Goal: Use online tool/utility: Utilize a website feature to perform a specific function

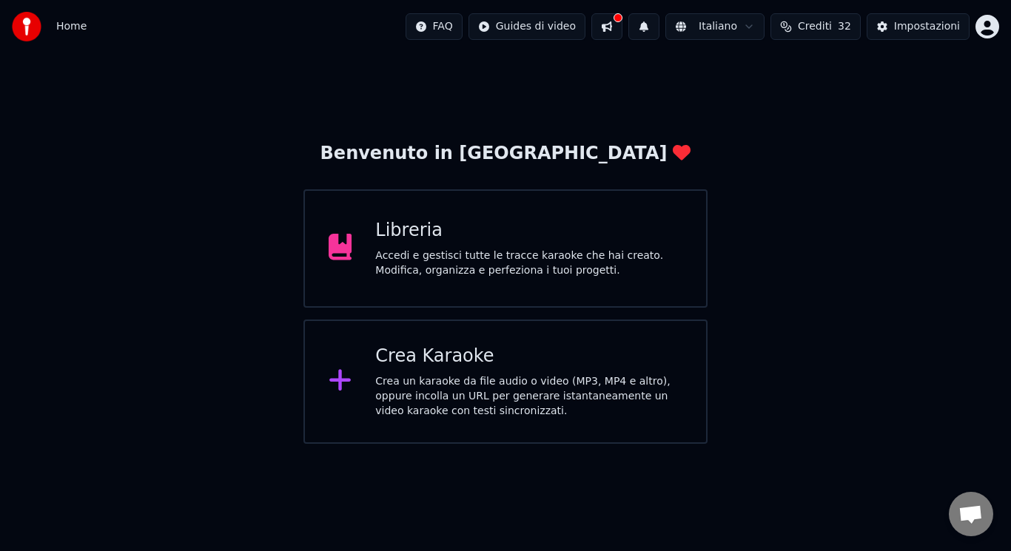
click at [446, 380] on div "Crea un karaoke da file audio o video (MP3, MP4 e altro), oppure incolla un URL…" at bounding box center [528, 396] width 307 height 44
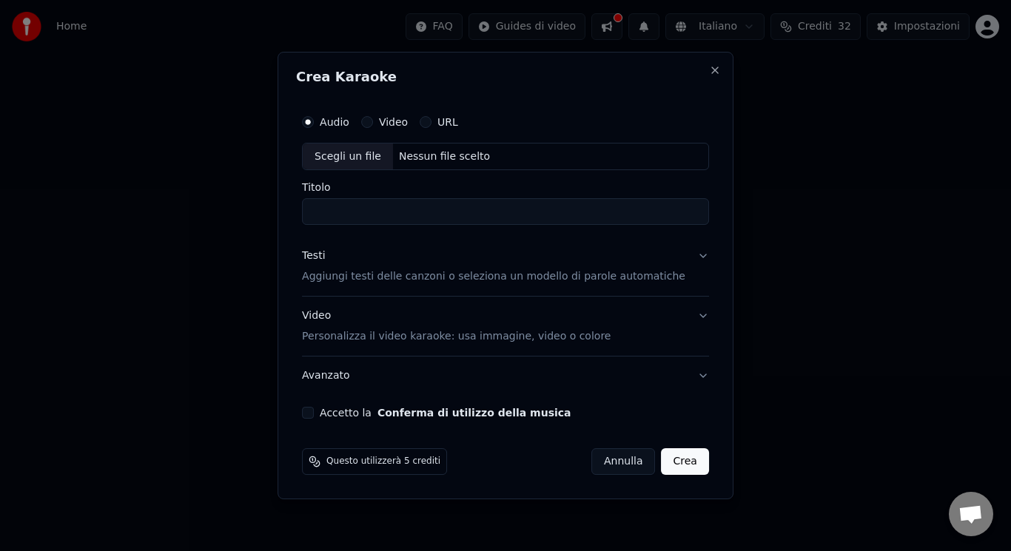
click at [377, 158] on div "Scegli un file" at bounding box center [348, 157] width 90 height 27
type input "**********"
click at [432, 275] on p "Aggiungi testi delle canzoni o seleziona un modello di parole automatiche" at bounding box center [493, 277] width 383 height 15
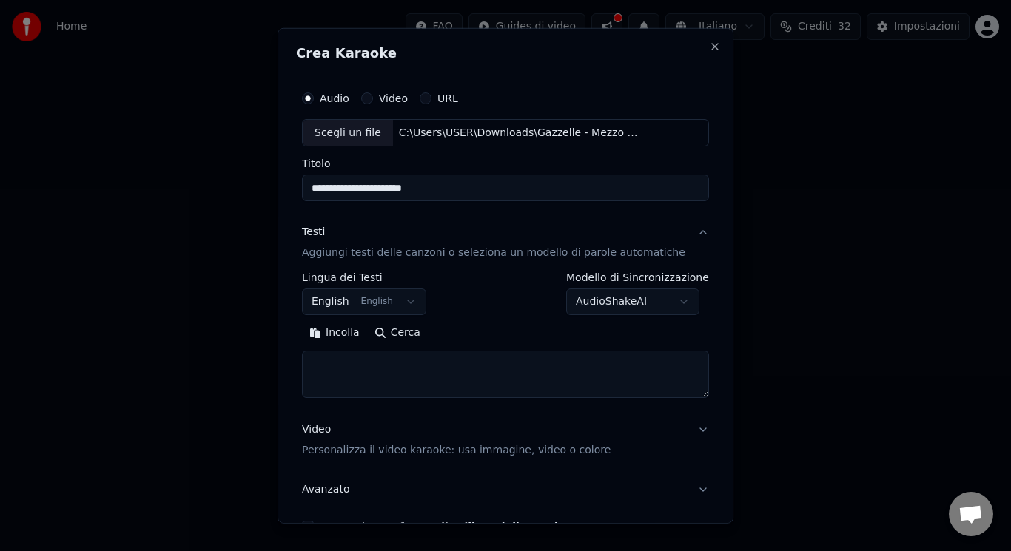
click at [396, 415] on button "Video Personalizza il video karaoke: usa immagine, video o colore" at bounding box center [505, 440] width 407 height 59
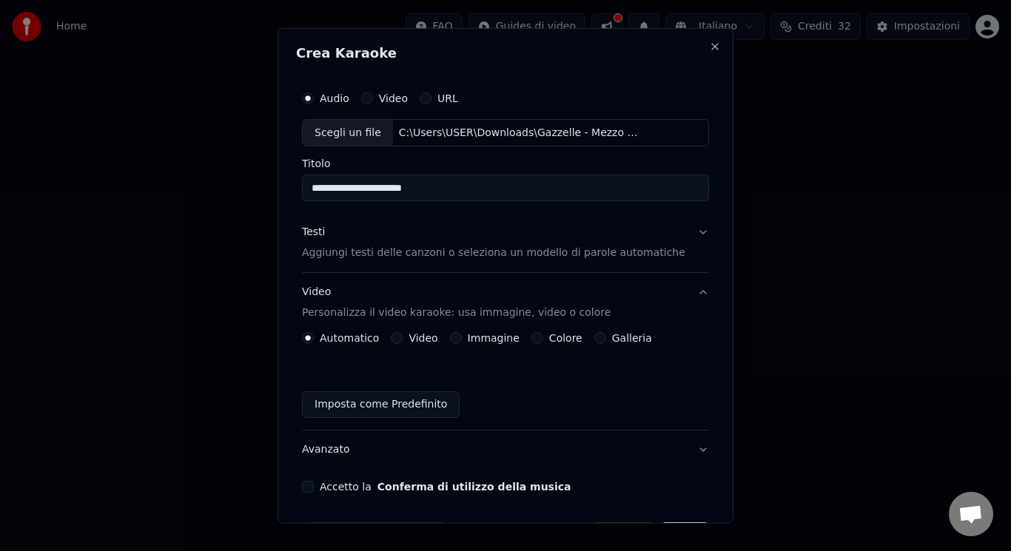
click at [403, 339] on button "Video" at bounding box center [397, 338] width 12 height 12
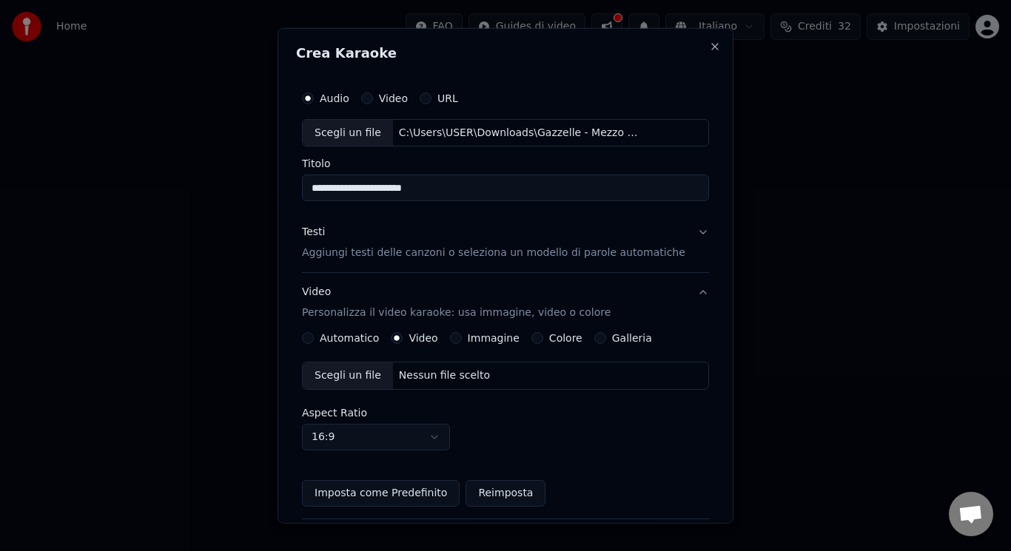
click at [356, 372] on div "Scegli un file" at bounding box center [348, 376] width 90 height 27
click at [404, 237] on div "Testi Aggiungi testi delle canzoni o seleziona un modello di parole automatiche" at bounding box center [493, 243] width 383 height 36
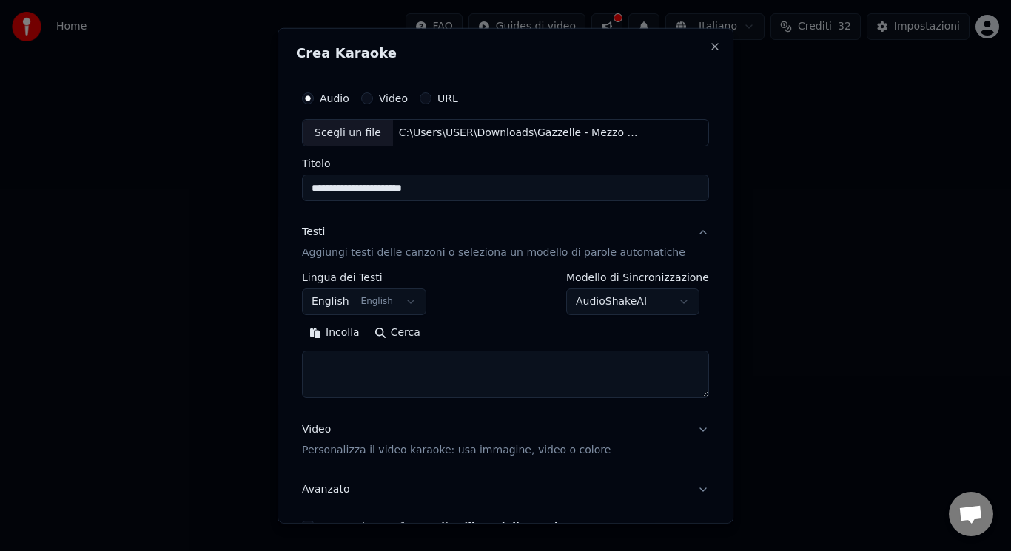
click at [373, 294] on button "English English" at bounding box center [364, 302] width 124 height 27
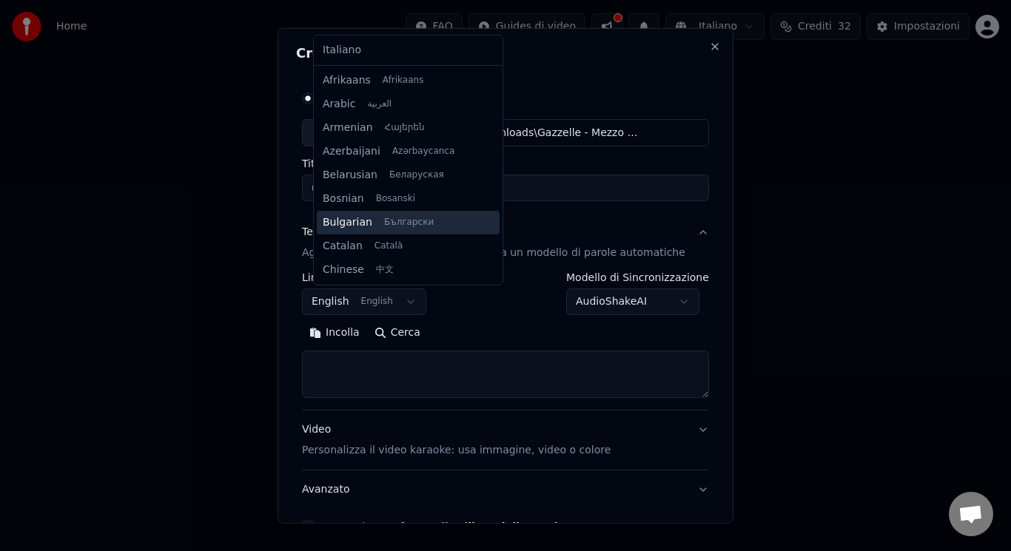
scroll to position [118, 0]
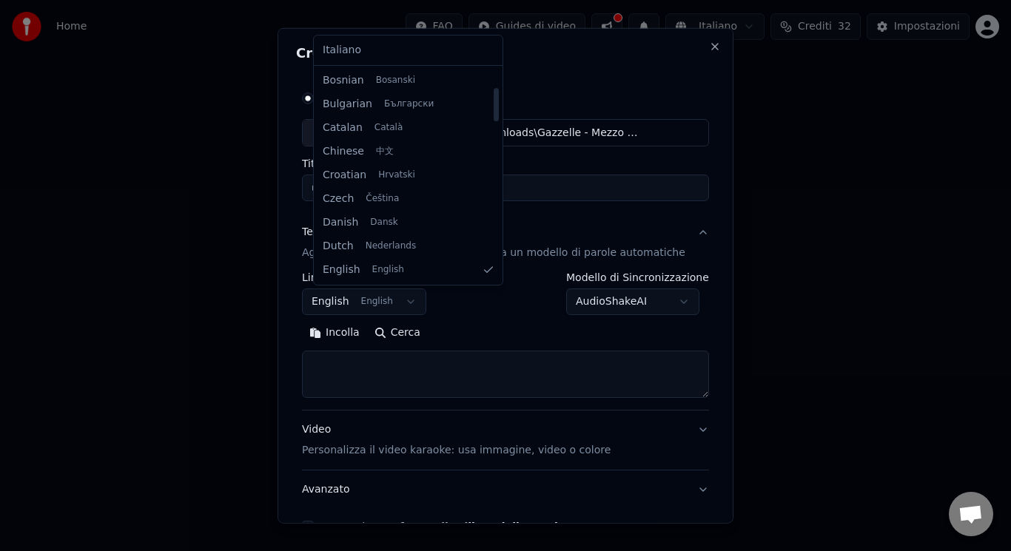
select select "**"
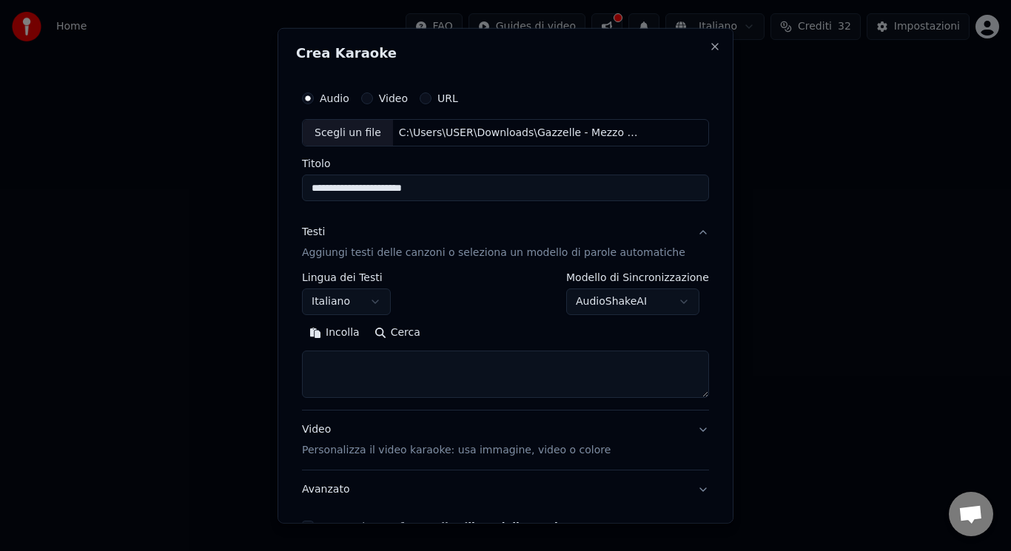
click at [354, 373] on textarea at bounding box center [505, 374] width 407 height 47
click at [350, 332] on button "Incolla" at bounding box center [334, 333] width 65 height 24
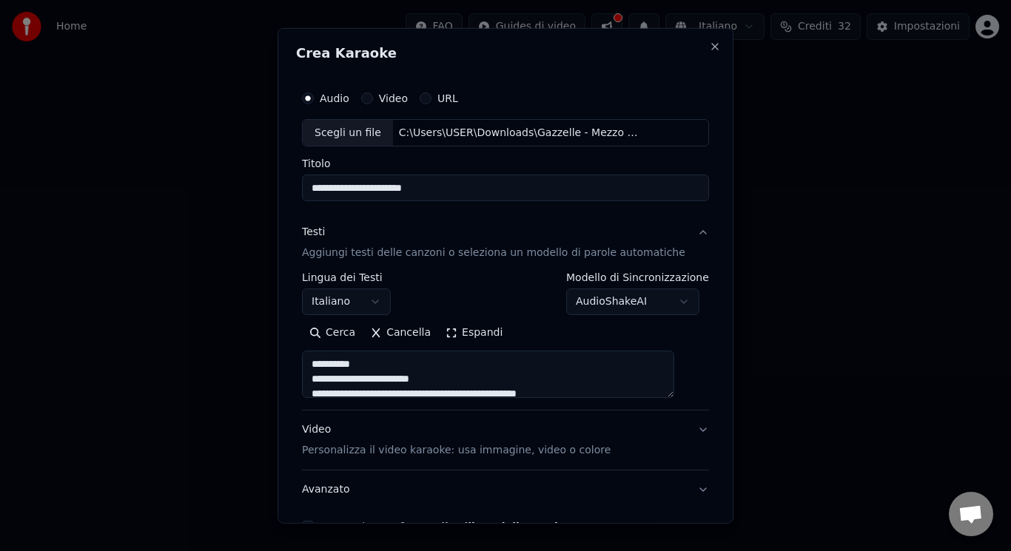
click at [466, 329] on button "Espandi" at bounding box center [474, 333] width 72 height 24
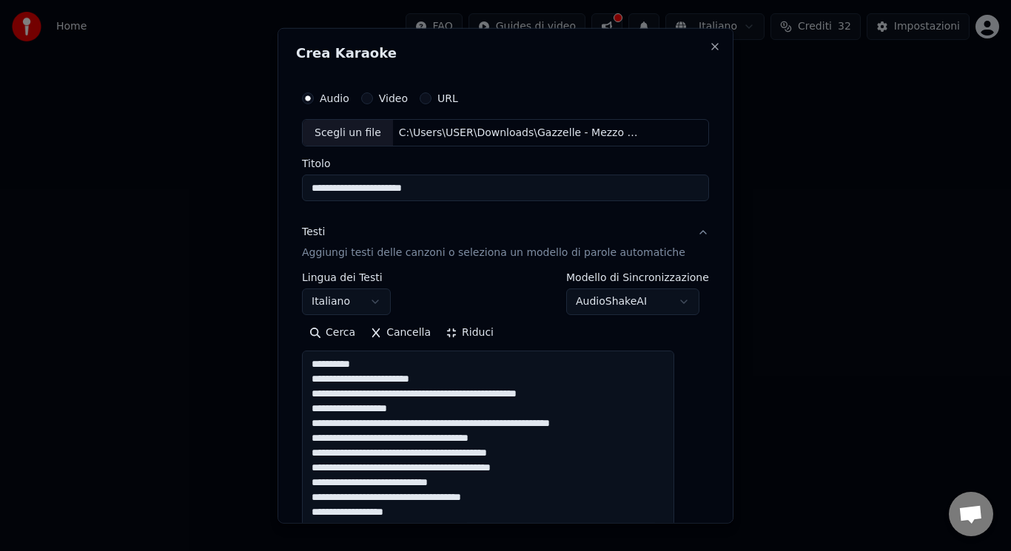
drag, startPoint x: 403, startPoint y: 363, endPoint x: 304, endPoint y: 363, distance: 98.4
click at [304, 363] on div "**********" at bounding box center [506, 275] width 456 height 497
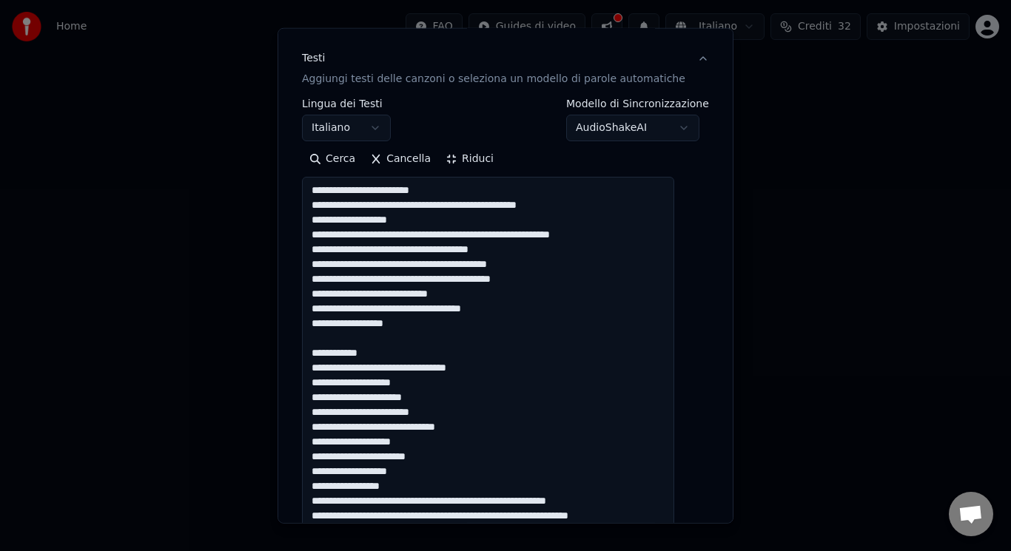
scroll to position [263, 0]
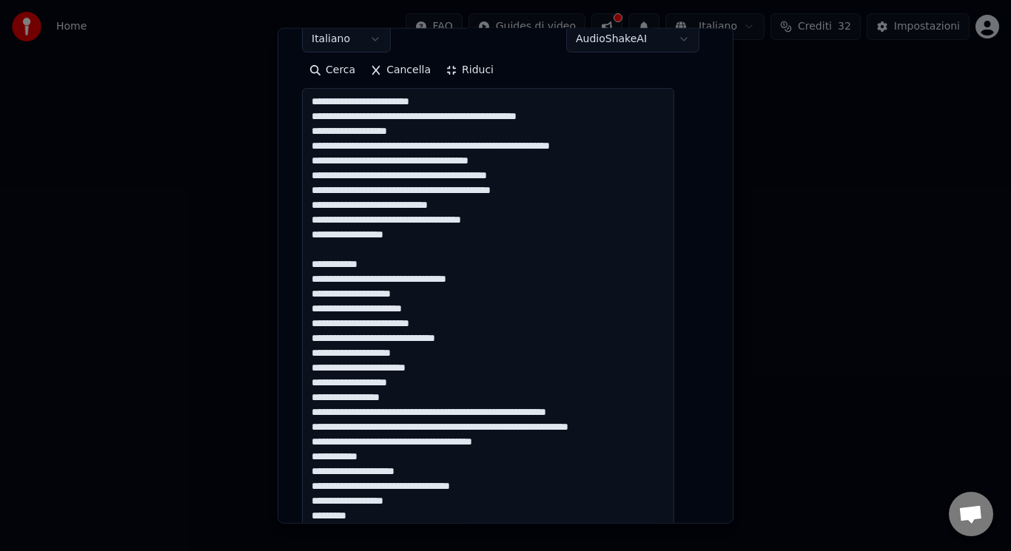
drag, startPoint x: 405, startPoint y: 261, endPoint x: 378, endPoint y: 249, distance: 29.2
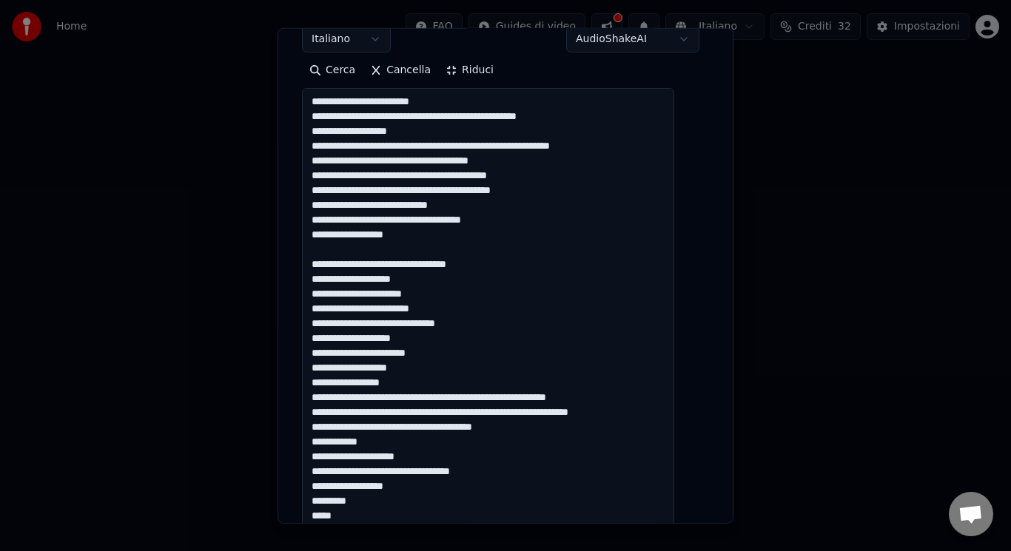
drag, startPoint x: 500, startPoint y: 328, endPoint x: 402, endPoint y: 319, distance: 98.1
drag, startPoint x: 607, startPoint y: 400, endPoint x: 520, endPoint y: 400, distance: 87.3
drag, startPoint x: 628, startPoint y: 414, endPoint x: 540, endPoint y: 415, distance: 88.1
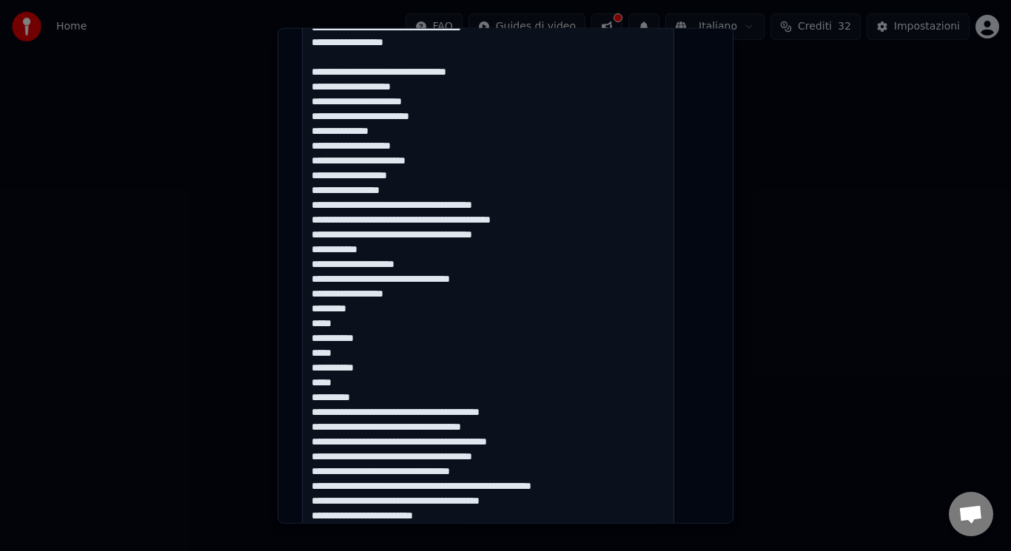
scroll to position [567, 0]
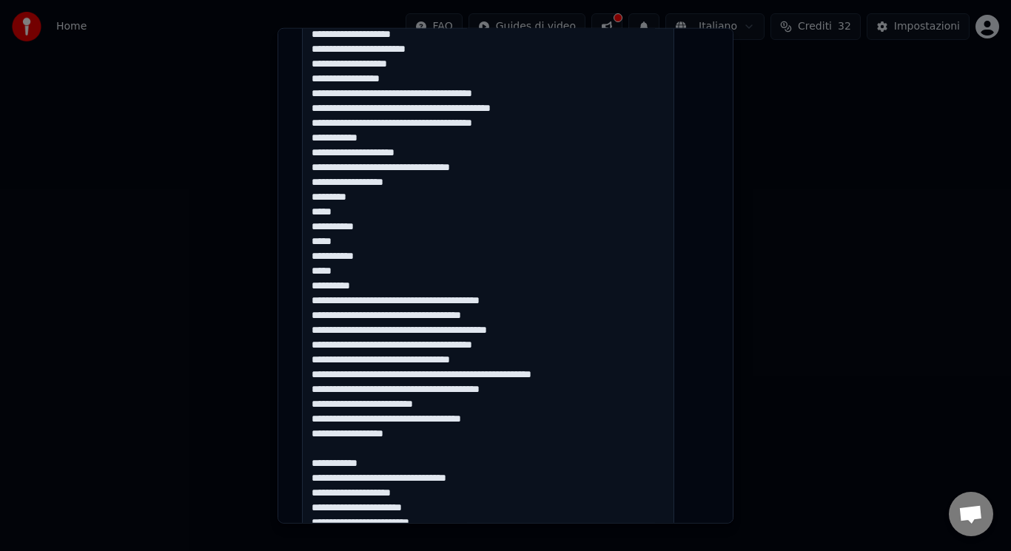
drag, startPoint x: 316, startPoint y: 456, endPoint x: 386, endPoint y: 289, distance: 180.8
click at [386, 289] on textarea at bounding box center [488, 270] width 372 height 973
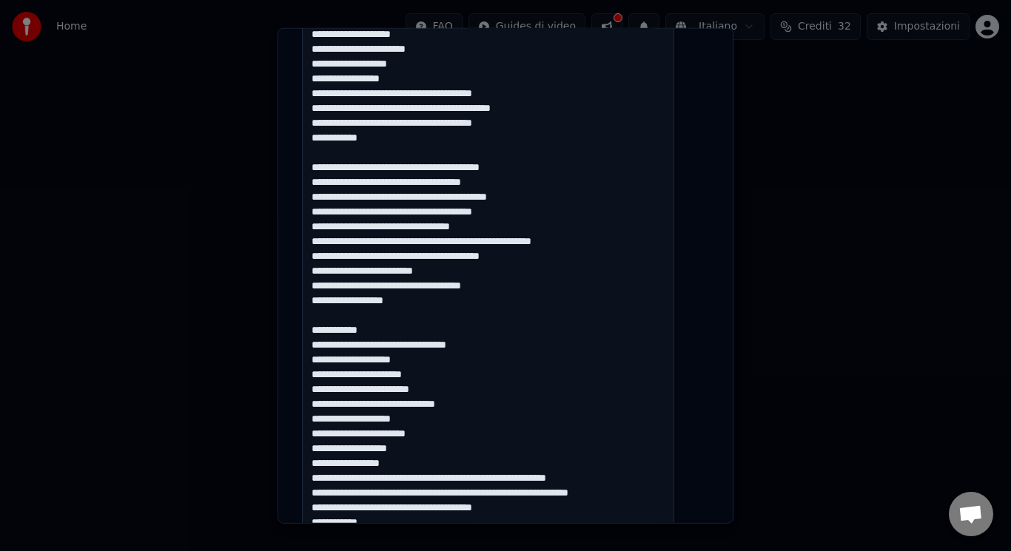
drag, startPoint x: 405, startPoint y: 325, endPoint x: 371, endPoint y: 312, distance: 36.6
click at [371, 312] on textarea at bounding box center [488, 270] width 372 height 973
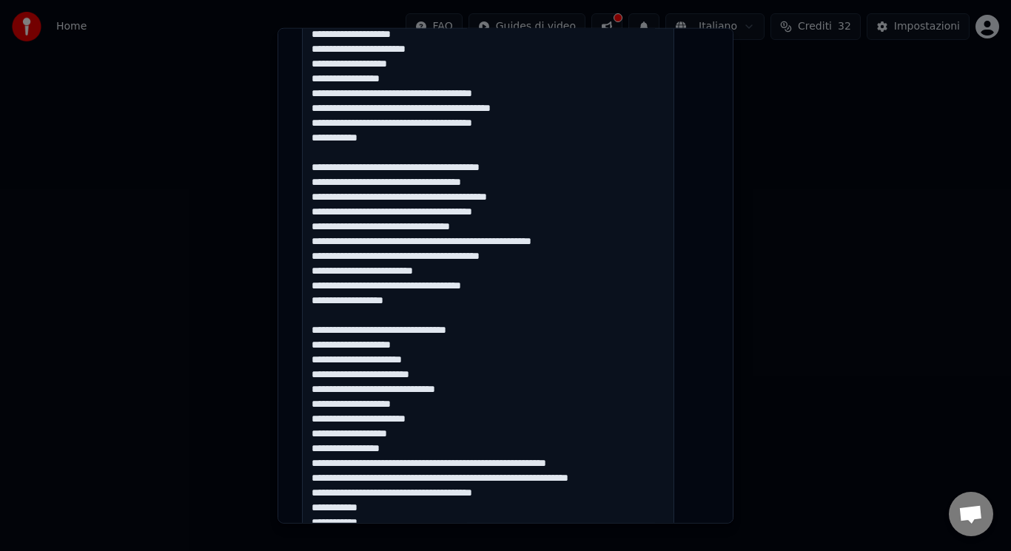
drag, startPoint x: 505, startPoint y: 392, endPoint x: 406, endPoint y: 389, distance: 99.2
click at [406, 389] on textarea at bounding box center [488, 270] width 372 height 973
drag, startPoint x: 605, startPoint y: 460, endPoint x: 517, endPoint y: 464, distance: 88.2
click at [517, 464] on textarea at bounding box center [488, 270] width 372 height 973
drag, startPoint x: 622, startPoint y: 476, endPoint x: 542, endPoint y: 482, distance: 80.2
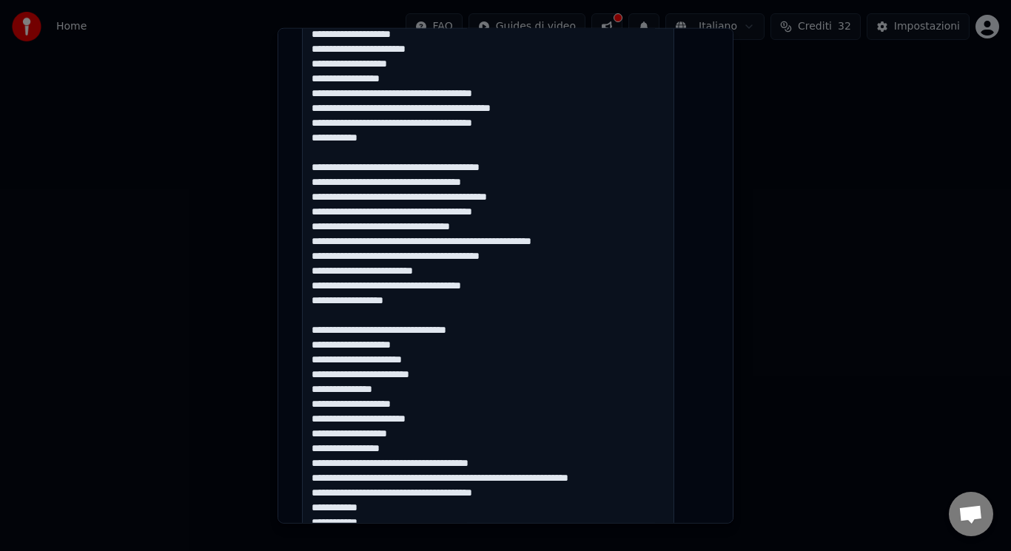
click at [542, 482] on textarea at bounding box center [488, 270] width 372 height 973
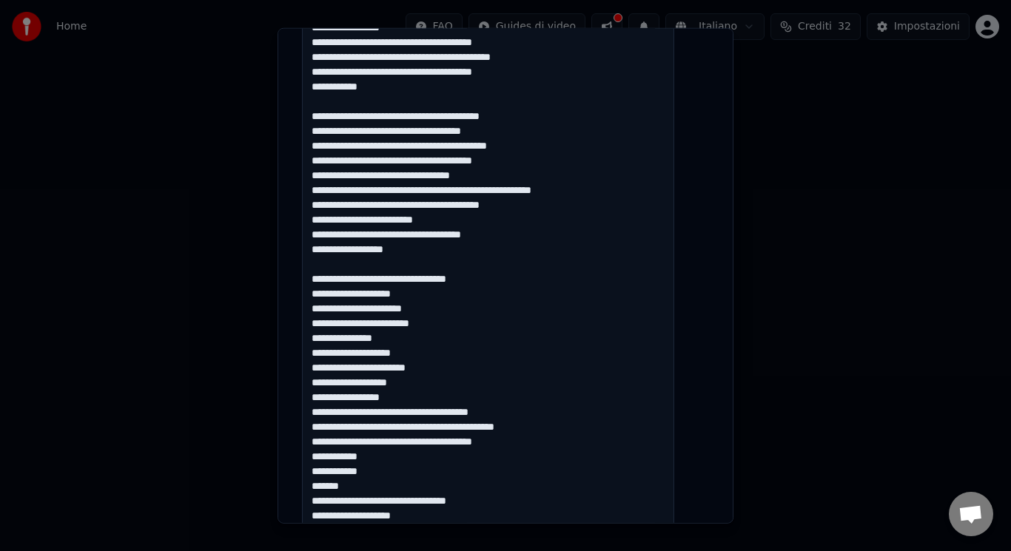
drag, startPoint x: 362, startPoint y: 485, endPoint x: 294, endPoint y: 483, distance: 68.1
click at [294, 483] on div "**********" at bounding box center [506, 275] width 456 height 497
type textarea "**********"
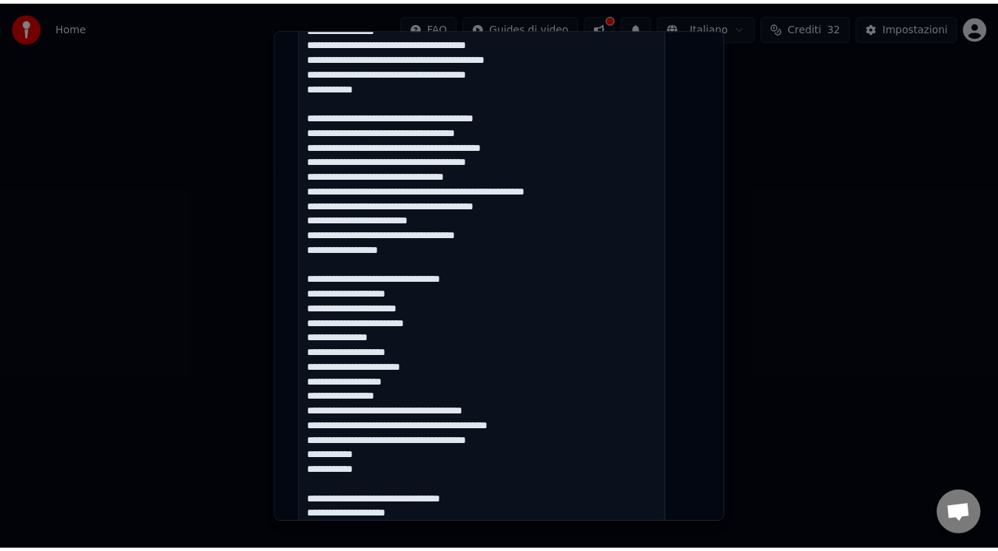
scroll to position [1015, 0]
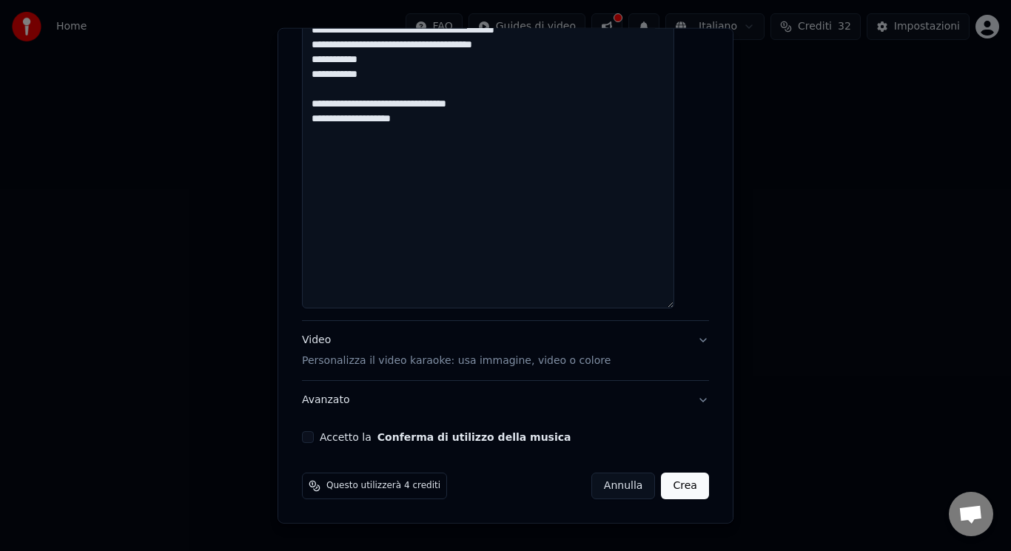
click at [314, 438] on button "Accetto la Conferma di utilizzo della musica" at bounding box center [308, 437] width 12 height 12
click at [662, 483] on button "Crea" at bounding box center [685, 486] width 47 height 27
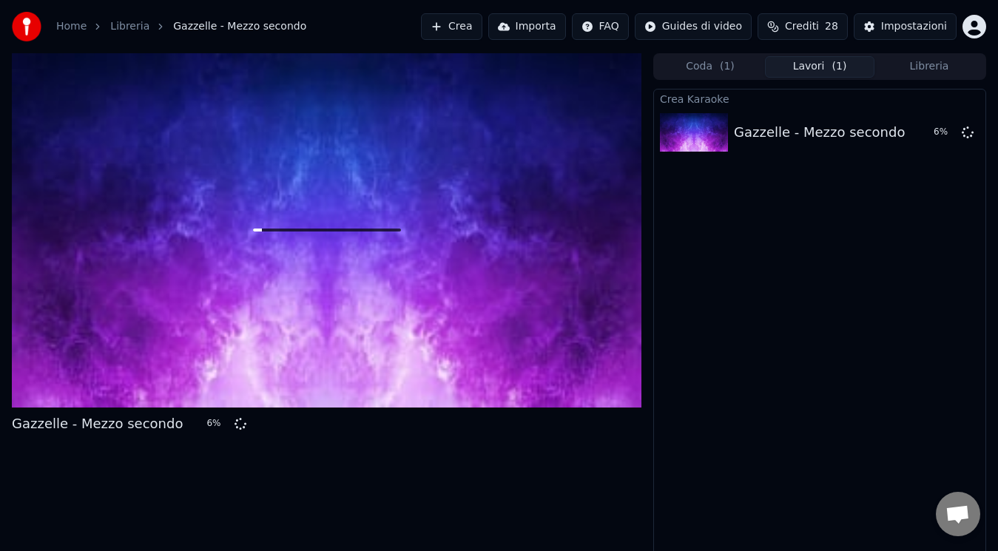
click at [283, 449] on div "Gazzelle - Mezzo secondo 6 %" at bounding box center [327, 305] width 630 height 504
click at [611, 438] on div "Gazzelle - Mezzo secondo 46 %" at bounding box center [327, 427] width 630 height 27
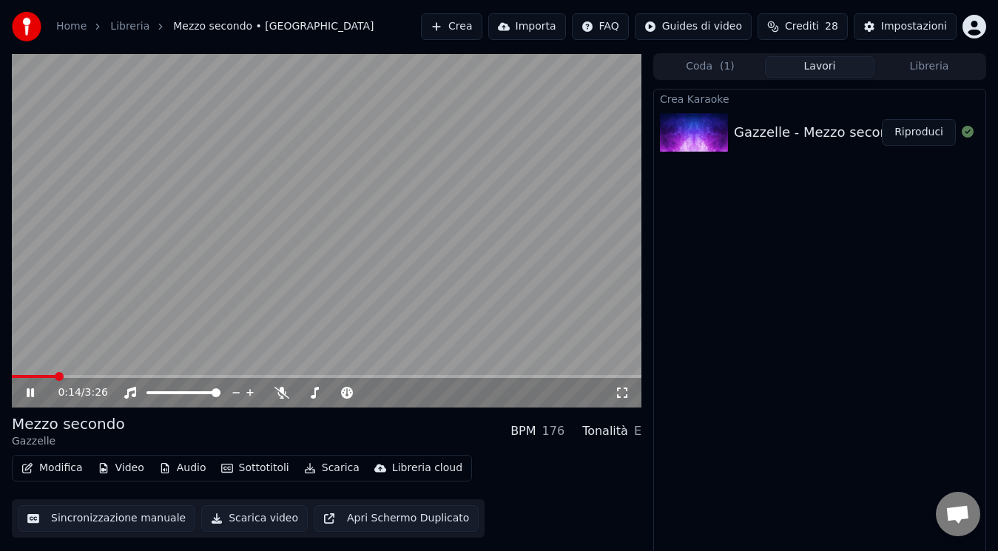
click at [207, 514] on button "Scarica video" at bounding box center [254, 518] width 107 height 27
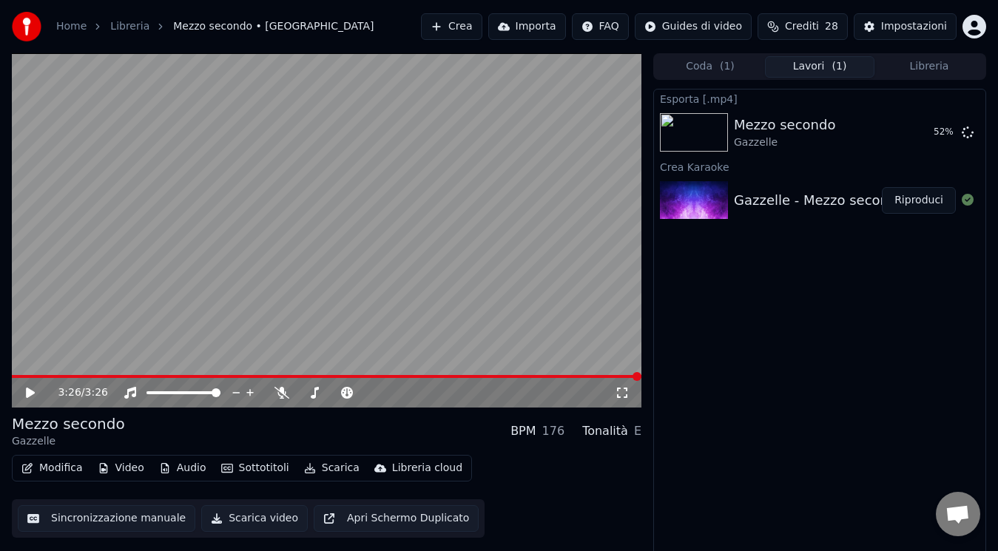
click at [854, 340] on div "Esporta [.mp4] Mezzo secondo Gazzelle 52 % Crea Karaoke Gazzelle - Mezzo second…" at bounding box center [820, 323] width 333 height 468
click at [26, 389] on icon at bounding box center [41, 393] width 34 height 12
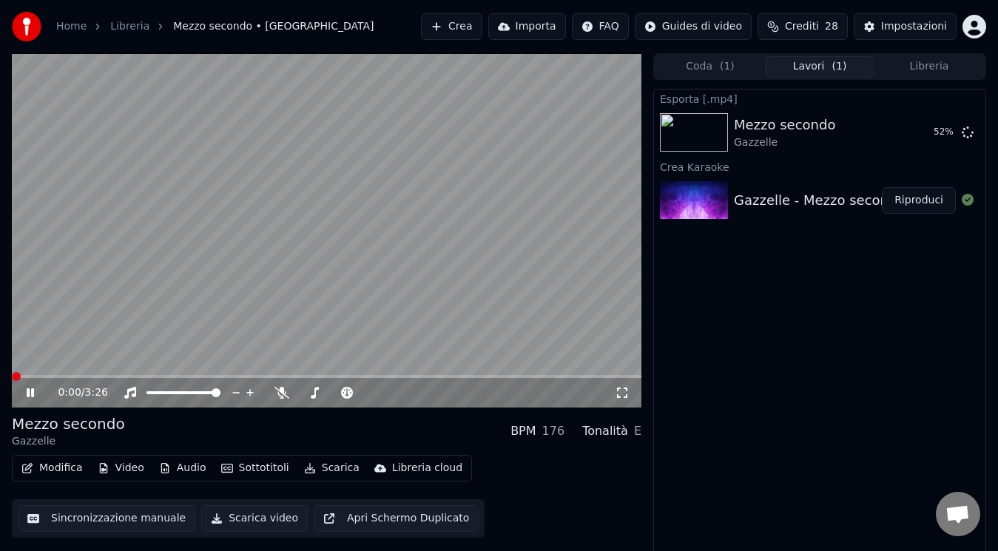
click at [26, 389] on icon at bounding box center [41, 393] width 34 height 12
click at [12, 381] on span at bounding box center [16, 376] width 9 height 9
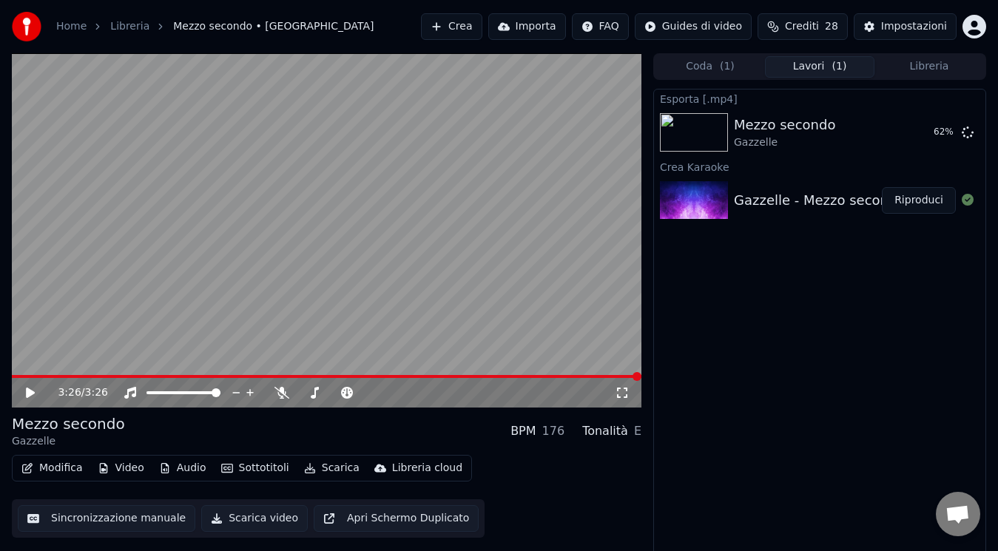
click at [29, 395] on icon at bounding box center [30, 393] width 9 height 10
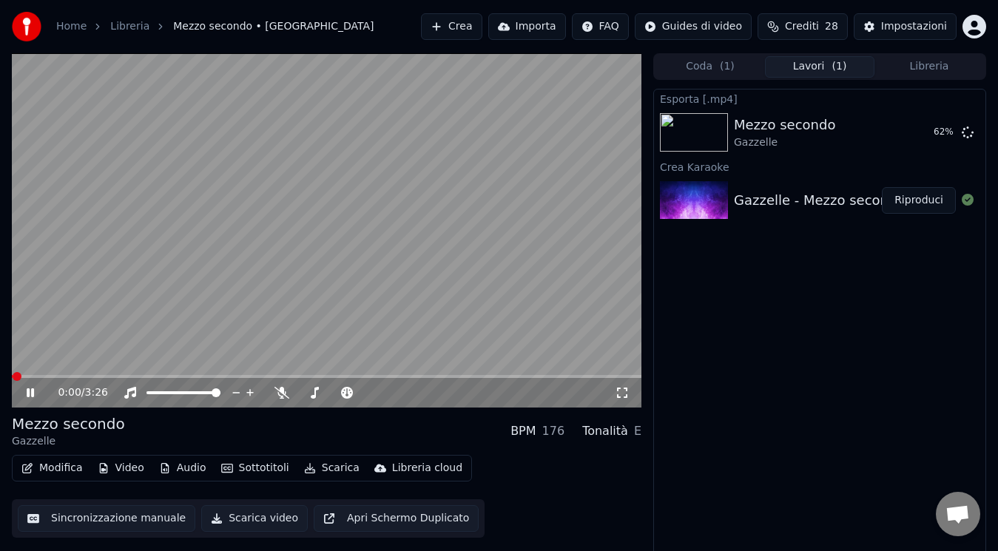
click at [29, 395] on icon at bounding box center [30, 393] width 7 height 9
click at [29, 395] on icon at bounding box center [30, 393] width 9 height 10
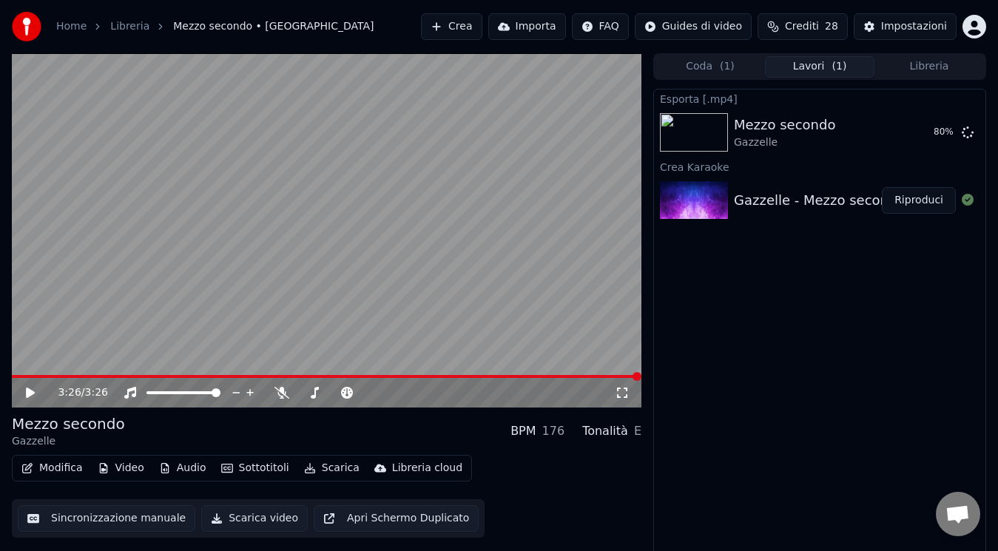
click at [29, 394] on icon at bounding box center [30, 393] width 9 height 10
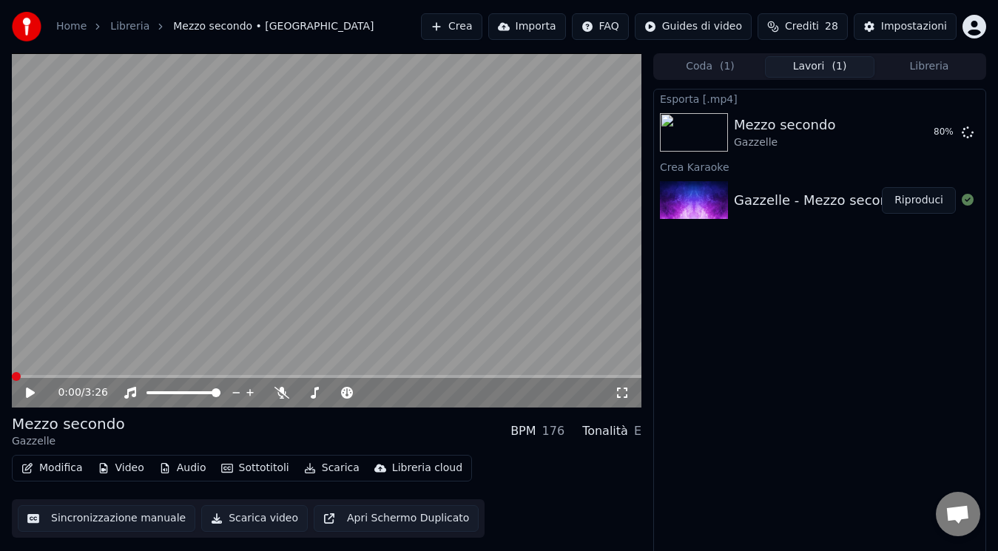
click at [29, 394] on icon at bounding box center [30, 393] width 9 height 10
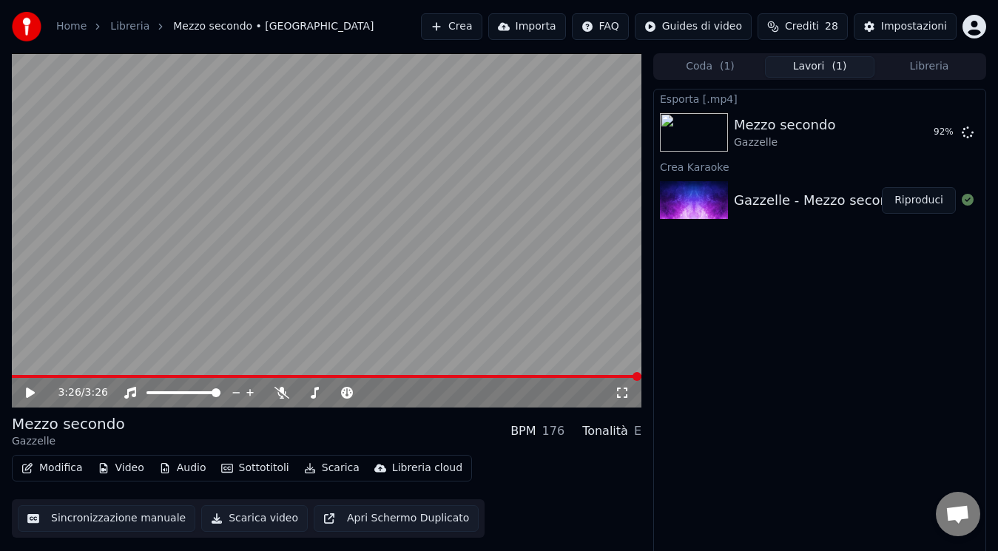
click at [29, 394] on icon at bounding box center [30, 393] width 9 height 10
click at [29, 394] on icon at bounding box center [30, 393] width 7 height 9
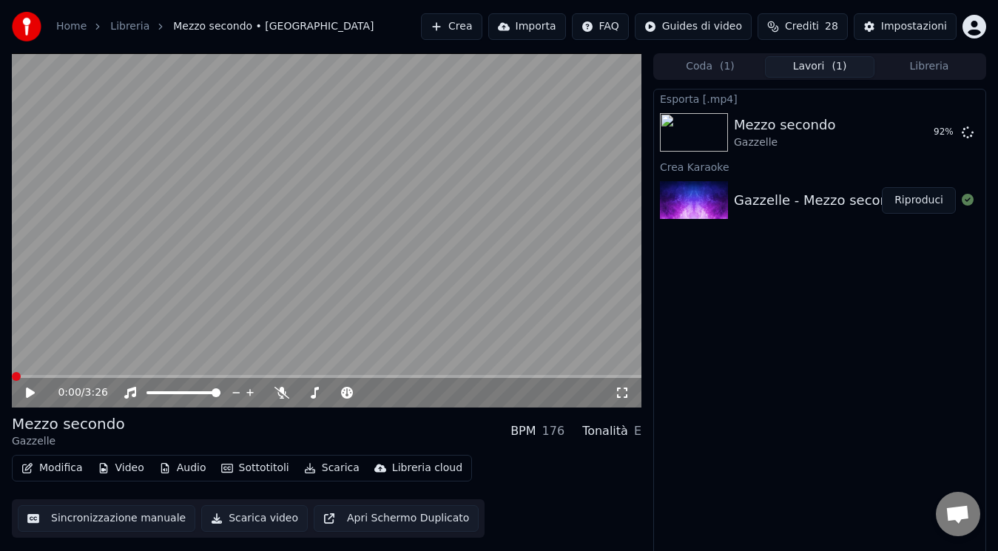
click at [12, 375] on span at bounding box center [12, 376] width 0 height 3
click at [24, 394] on icon at bounding box center [41, 393] width 34 height 12
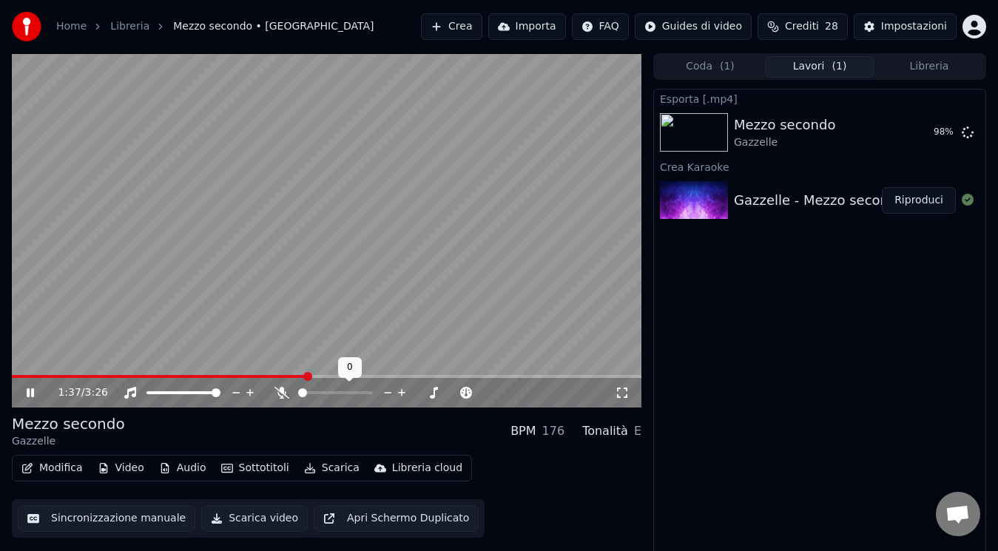
click at [308, 375] on span at bounding box center [160, 376] width 296 height 3
click at [333, 376] on span at bounding box center [327, 376] width 630 height 3
click at [913, 130] on button "Mostra" at bounding box center [926, 132] width 61 height 27
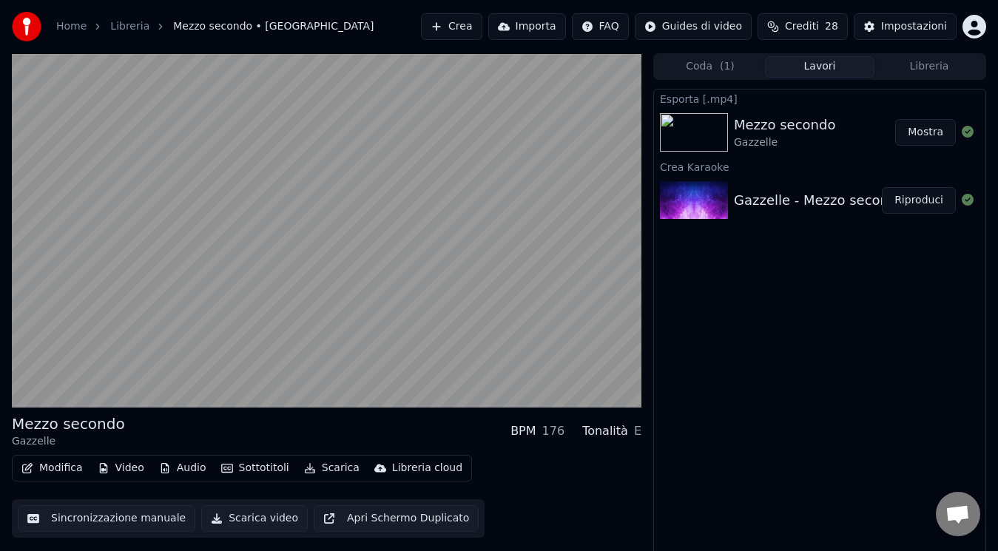
click at [719, 459] on div "Esporta [.mp4] Mezzo secondo Gazzelle Mostra Crea Karaoke Gazzelle - Mezzo seco…" at bounding box center [820, 323] width 333 height 468
